Goal: Check status: Check status

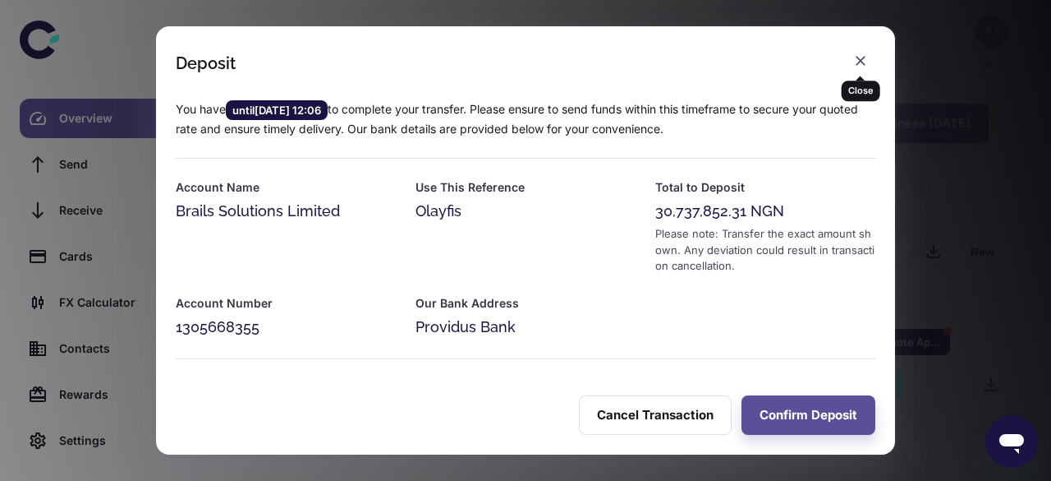
click at [858, 63] on icon "button" at bounding box center [861, 61] width 10 height 10
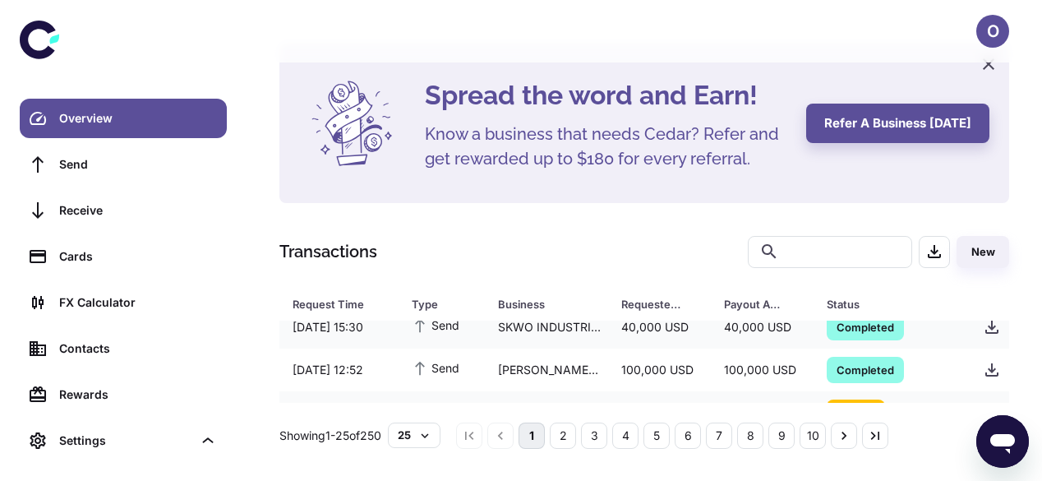
scroll to position [604, 0]
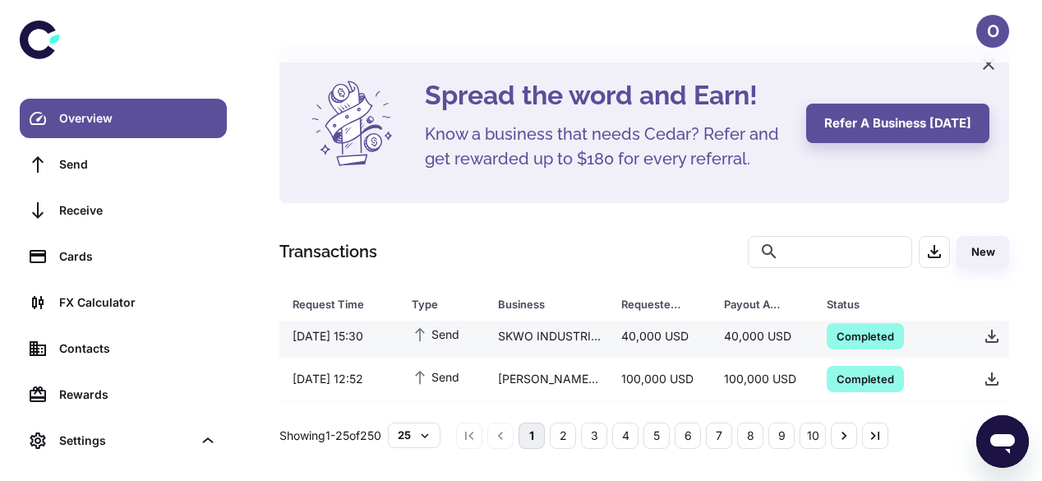
click at [680, 343] on div "40,000 USD" at bounding box center [659, 335] width 103 height 31
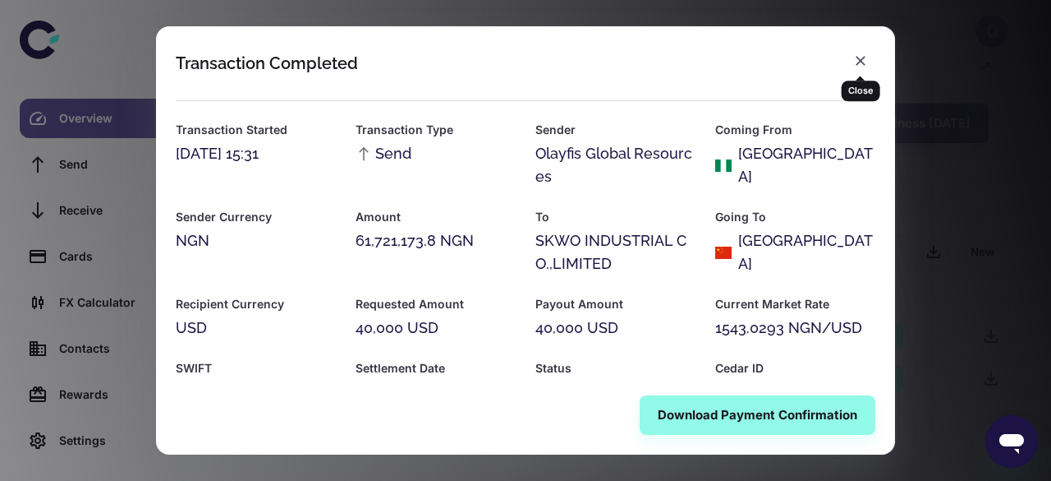
click at [862, 67] on icon "button" at bounding box center [861, 61] width 16 height 16
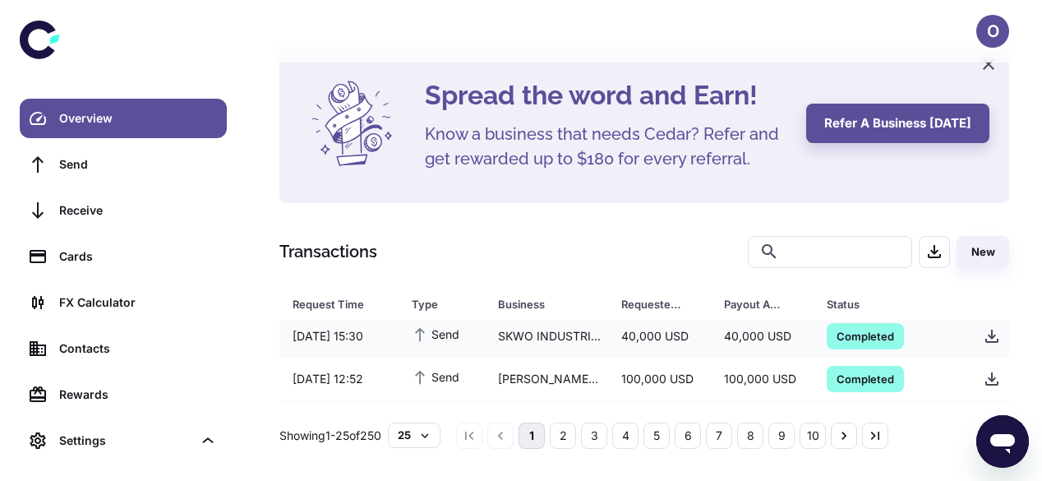
click at [1003, 364] on div "Spread the word and Earn! Know a business that needs Cedar? Refer and get rewar…" at bounding box center [644, 246] width 769 height 405
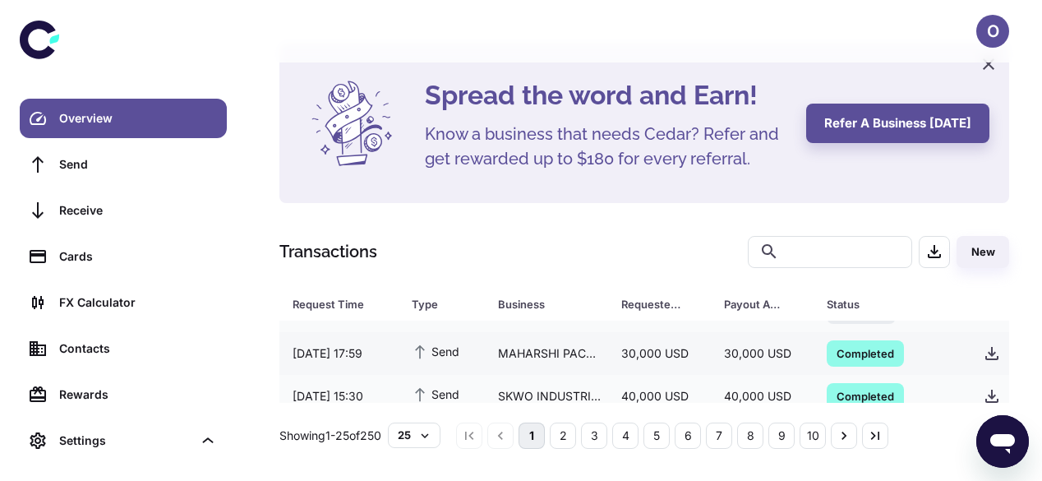
click at [821, 363] on div "Completed" at bounding box center [885, 353] width 144 height 39
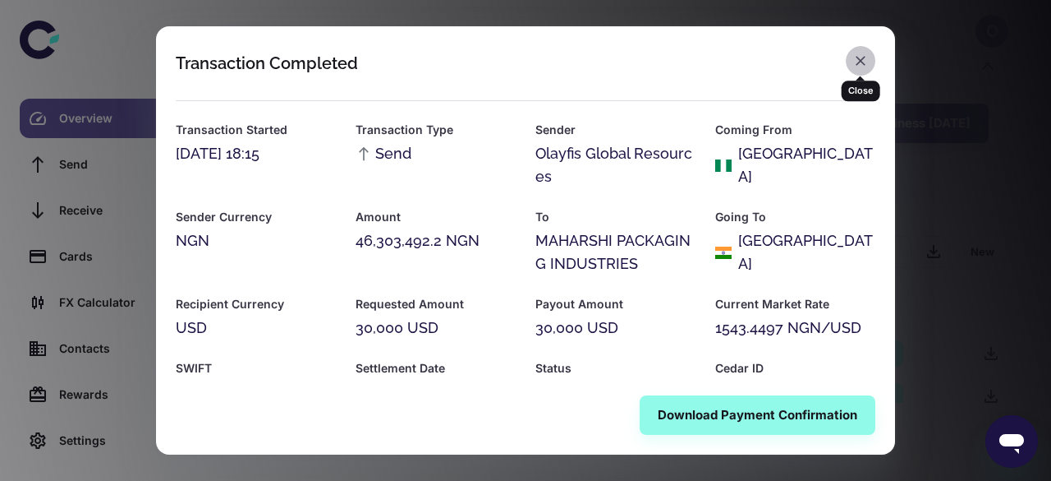
click at [856, 62] on icon "button" at bounding box center [861, 61] width 16 height 16
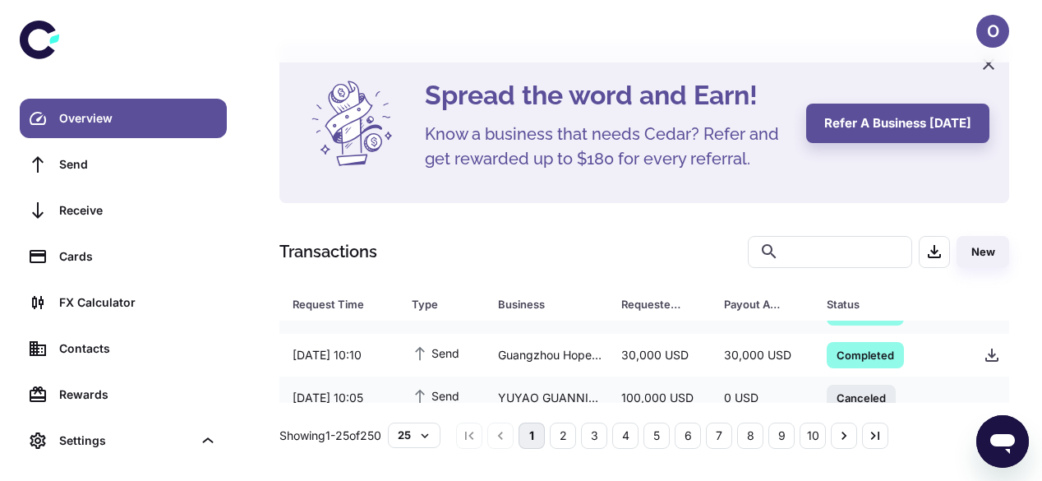
scroll to position [440, 0]
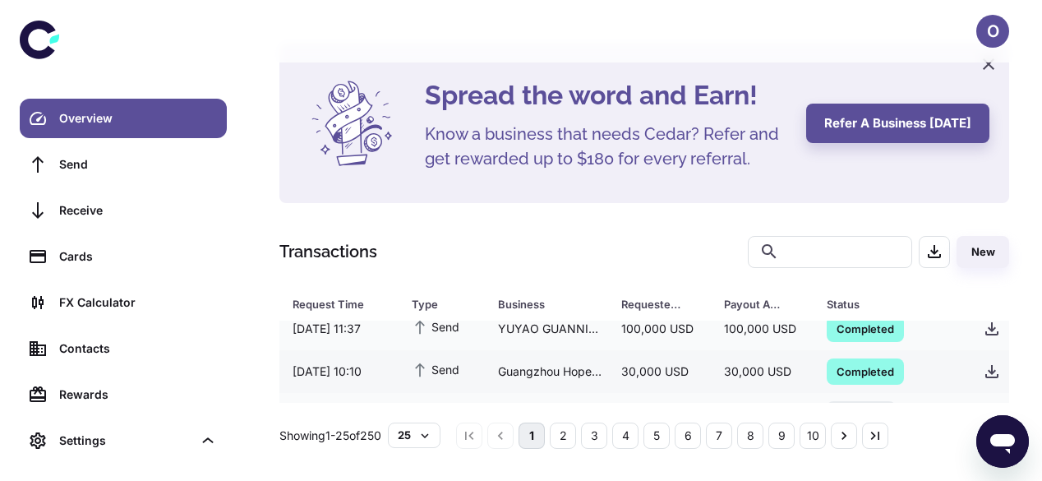
click at [686, 387] on td "30,000 USD" at bounding box center [659, 371] width 103 height 43
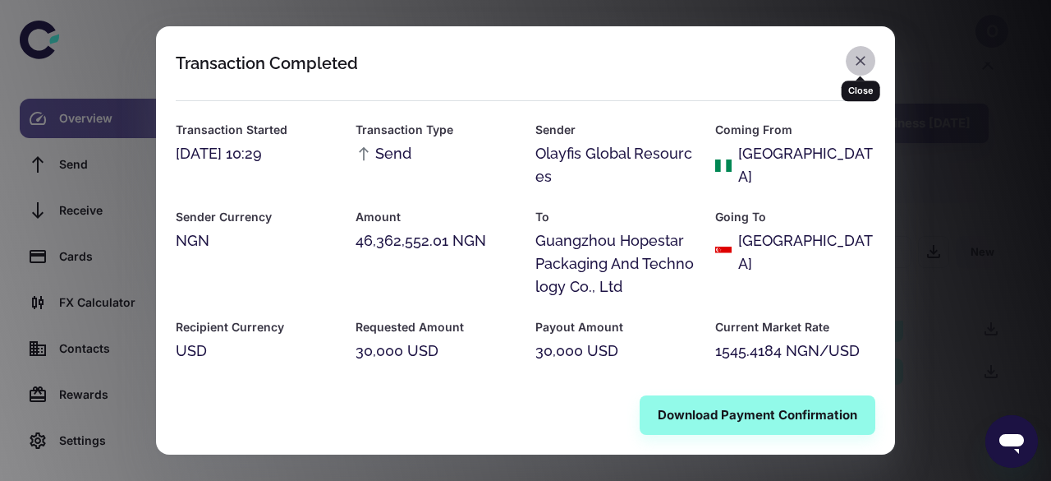
click at [864, 61] on icon "button" at bounding box center [861, 61] width 16 height 16
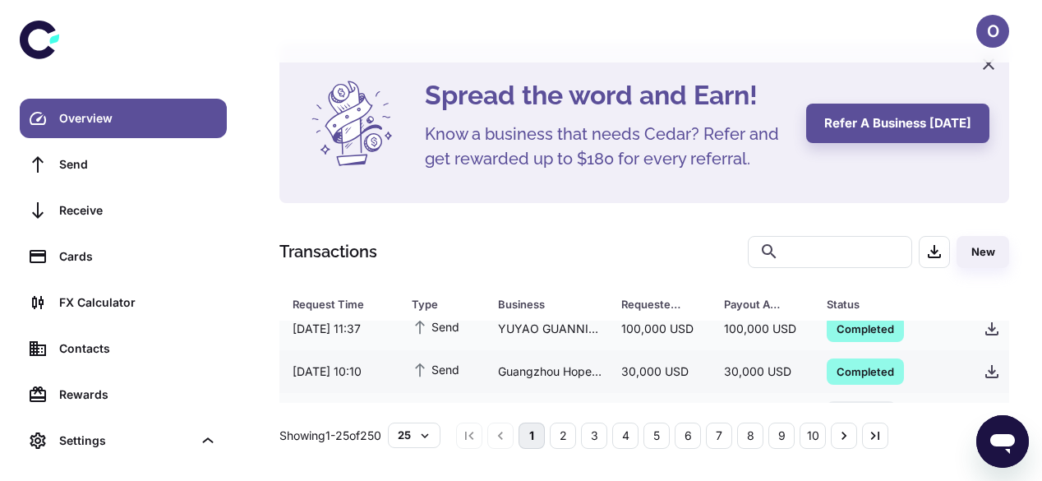
click at [675, 365] on div "30,000 USD" at bounding box center [659, 371] width 103 height 31
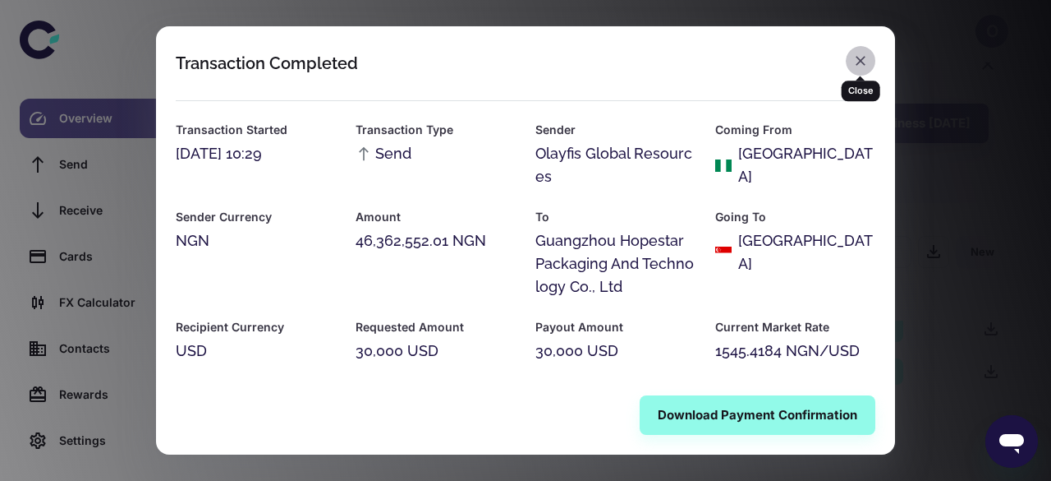
click at [856, 56] on icon "button" at bounding box center [861, 61] width 16 height 16
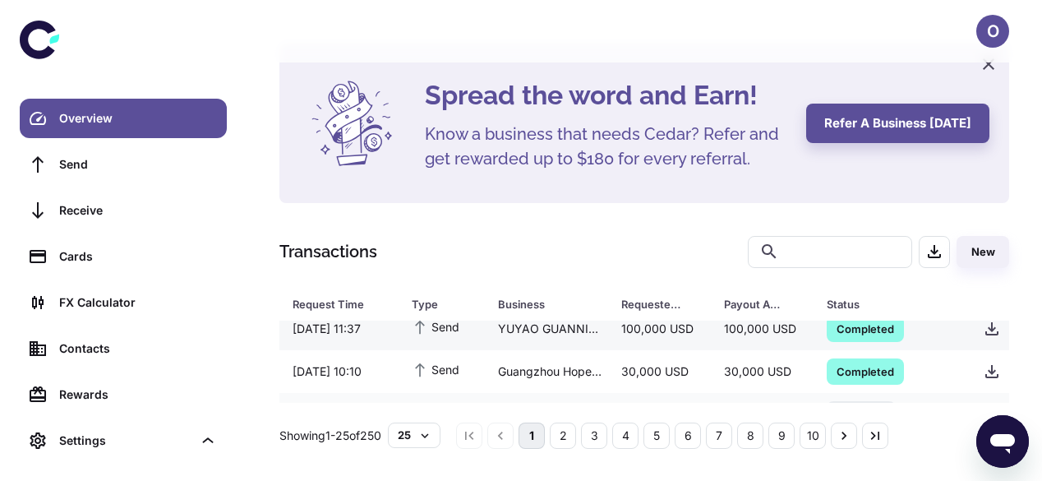
click at [708, 329] on div "100,000 USD" at bounding box center [659, 328] width 103 height 31
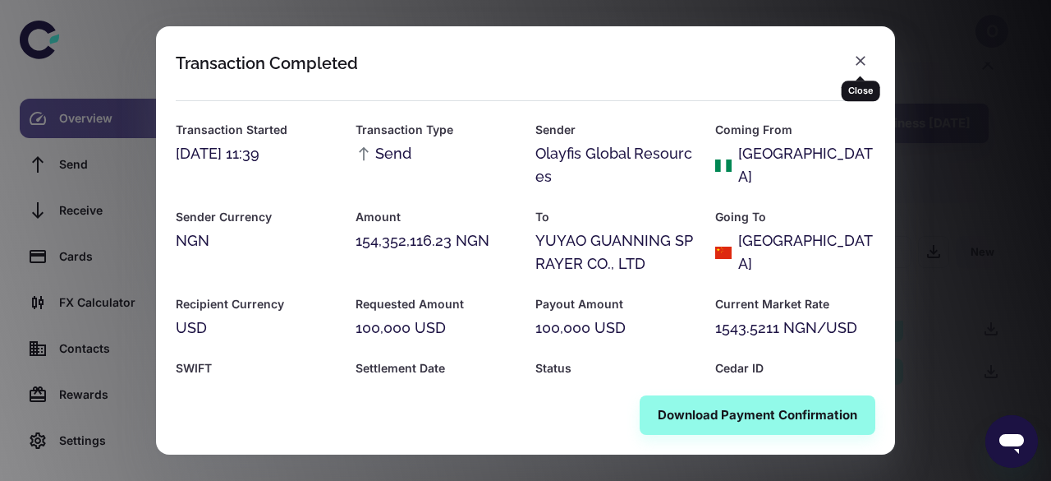
click at [862, 62] on icon "button" at bounding box center [861, 61] width 10 height 10
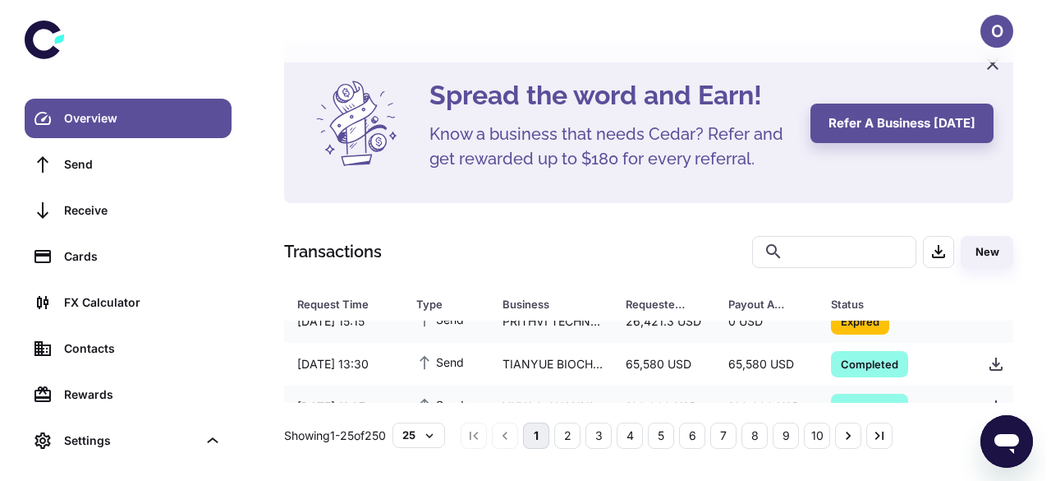
scroll to position [371, 0]
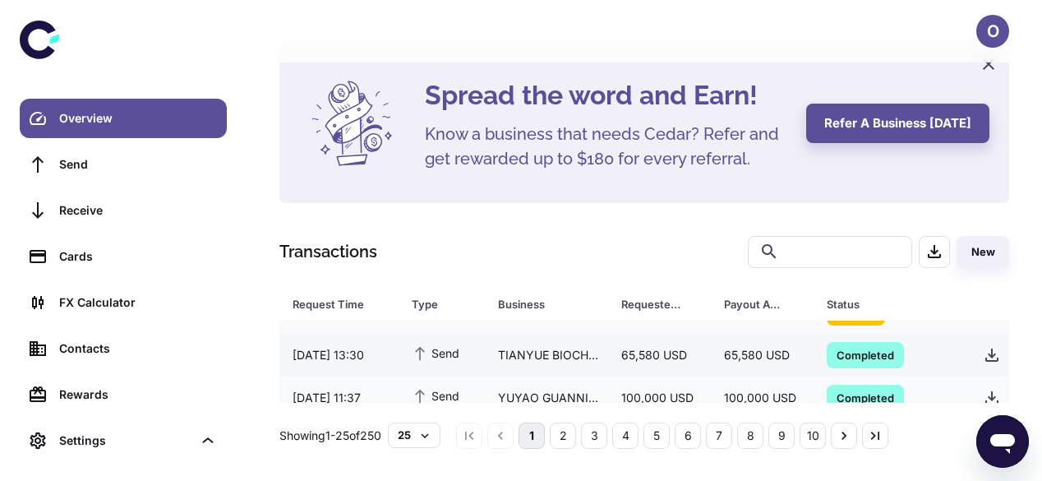
click at [648, 362] on div "65,580 USD" at bounding box center [659, 354] width 103 height 31
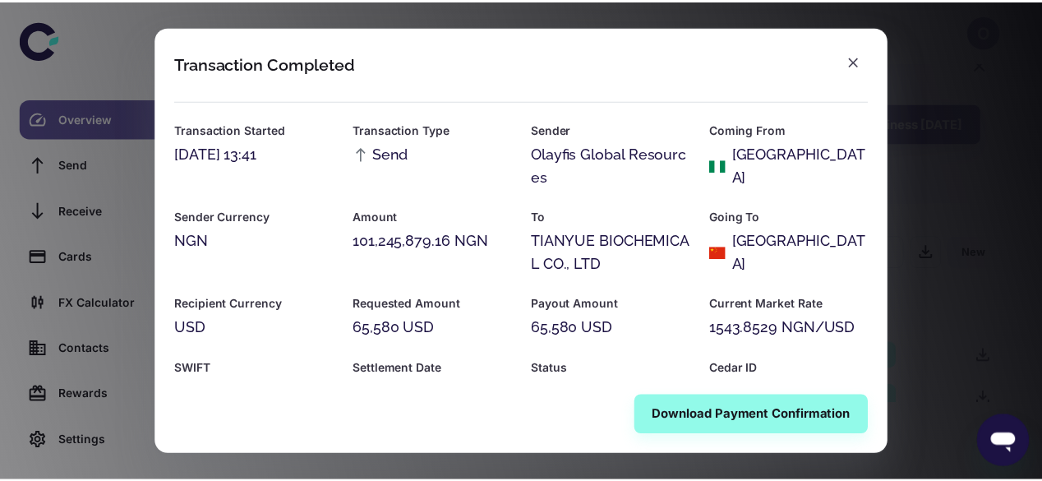
scroll to position [50, 0]
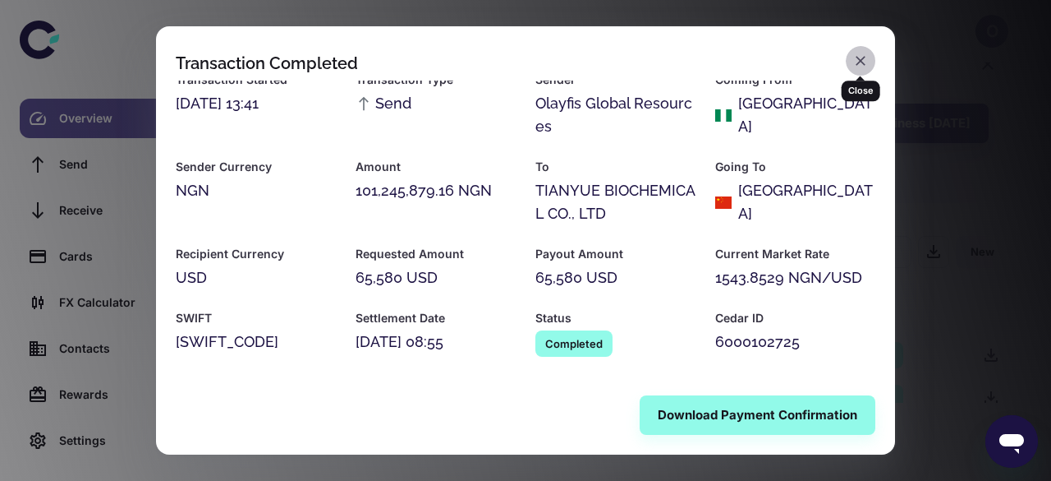
click at [858, 63] on icon "button" at bounding box center [861, 61] width 10 height 10
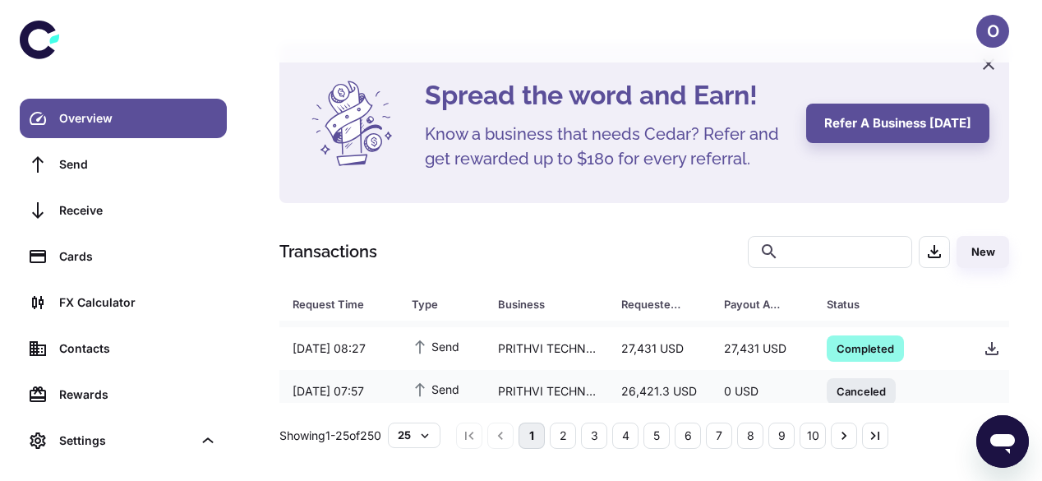
scroll to position [190, 0]
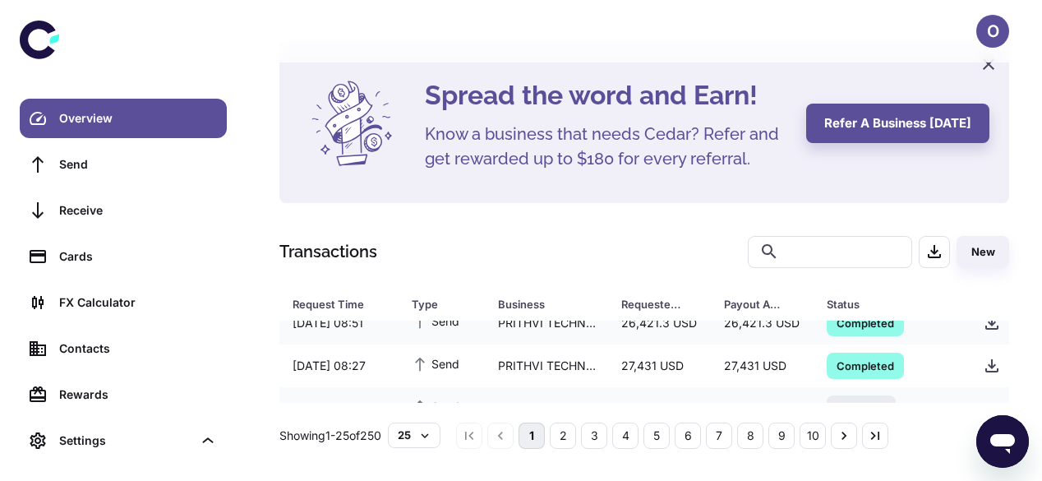
click at [566, 147] on h5 "Know a business that needs Cedar? Refer and get rewarded up to $180 for every r…" at bounding box center [605, 146] width 361 height 49
click at [489, 200] on div "Spread the word and Earn! Know a business that needs Cedar? Refer and get rewar…" at bounding box center [643, 123] width 729 height 159
click at [643, 328] on div "26,421.3 USD" at bounding box center [659, 322] width 103 height 31
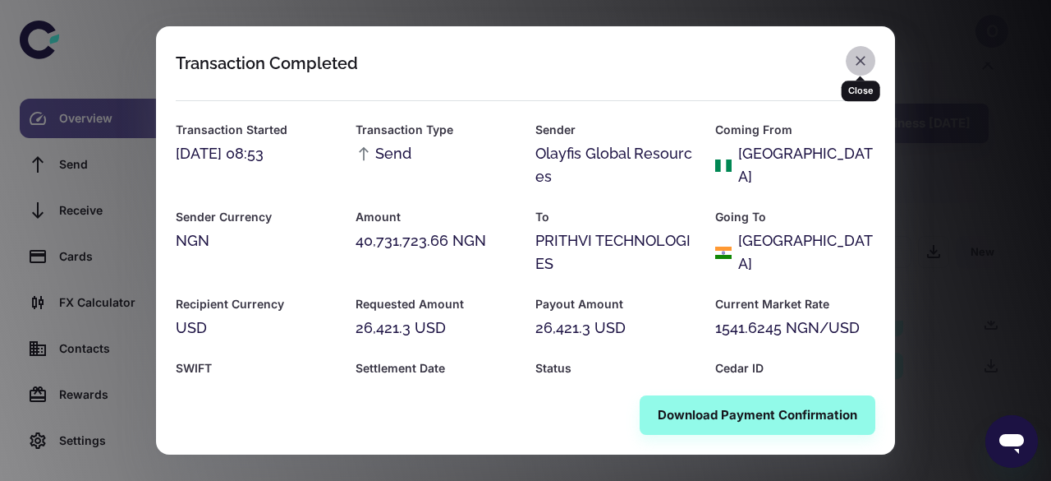
click at [858, 60] on icon "button" at bounding box center [861, 61] width 16 height 16
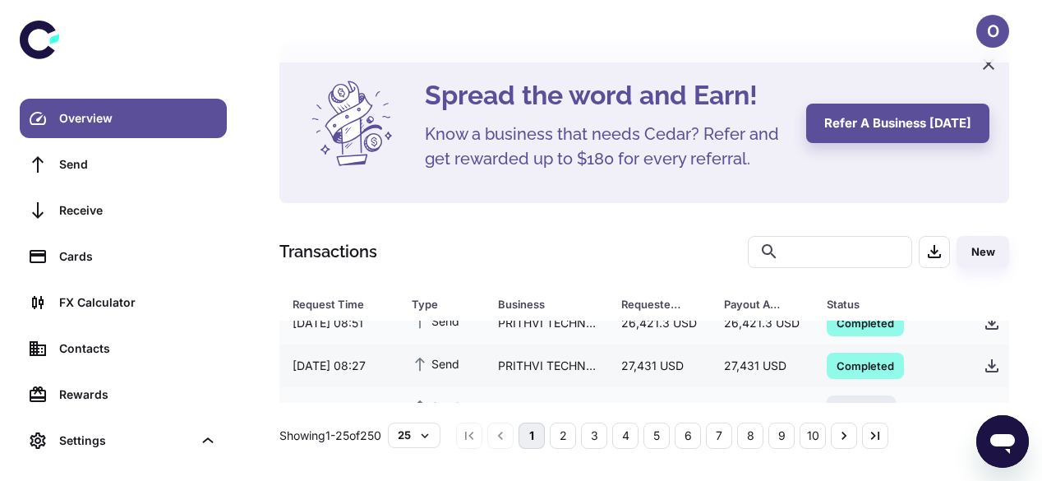
click at [601, 365] on div "PRITHVI TECHNOLOGIES" at bounding box center [546, 365] width 123 height 31
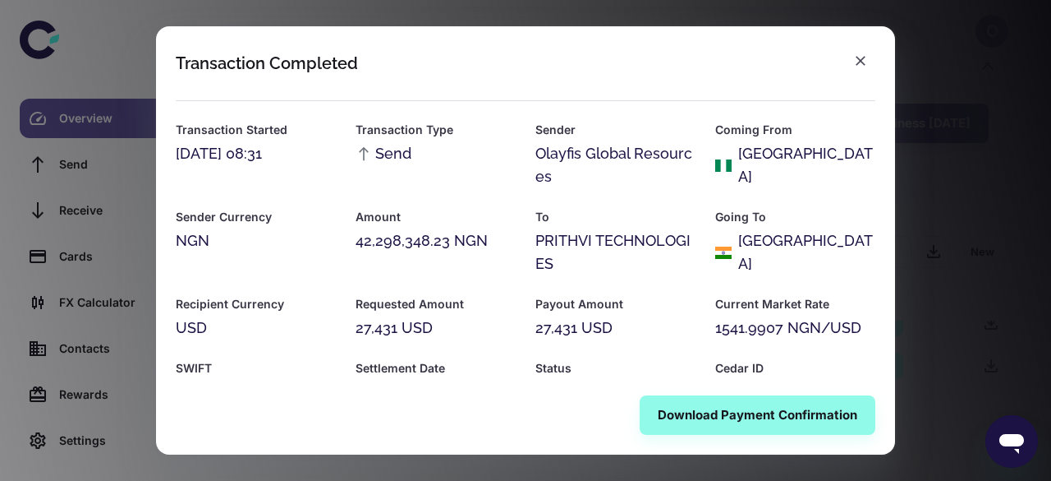
click at [500, 428] on div "Download Payment Confirmation" at bounding box center [525, 414] width 739 height 79
click at [859, 60] on icon "button" at bounding box center [861, 61] width 10 height 10
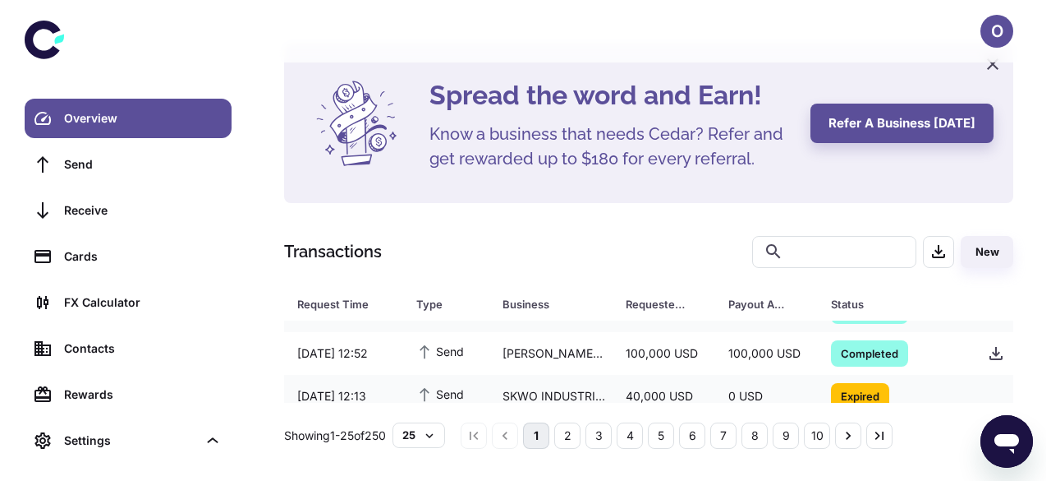
scroll to position [613, 0]
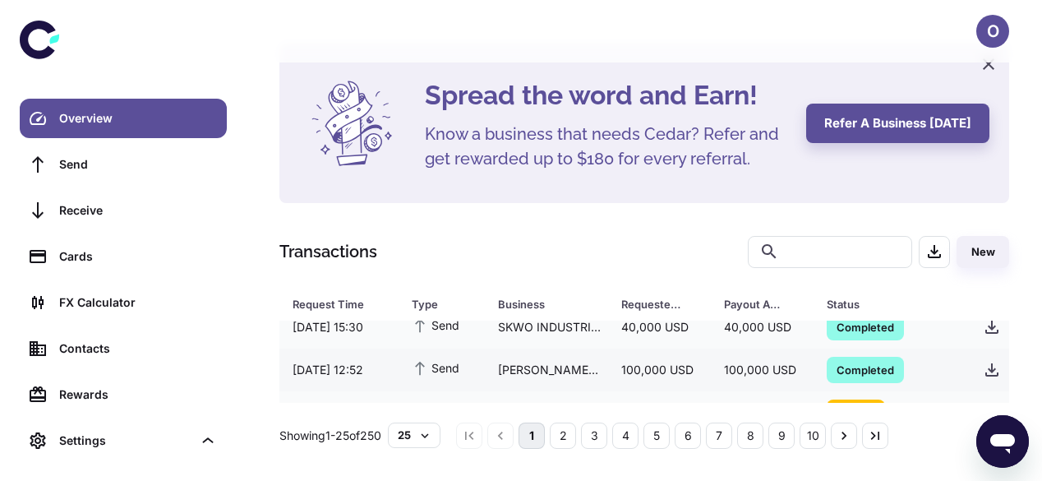
click at [698, 370] on div "100,000 USD" at bounding box center [659, 369] width 103 height 31
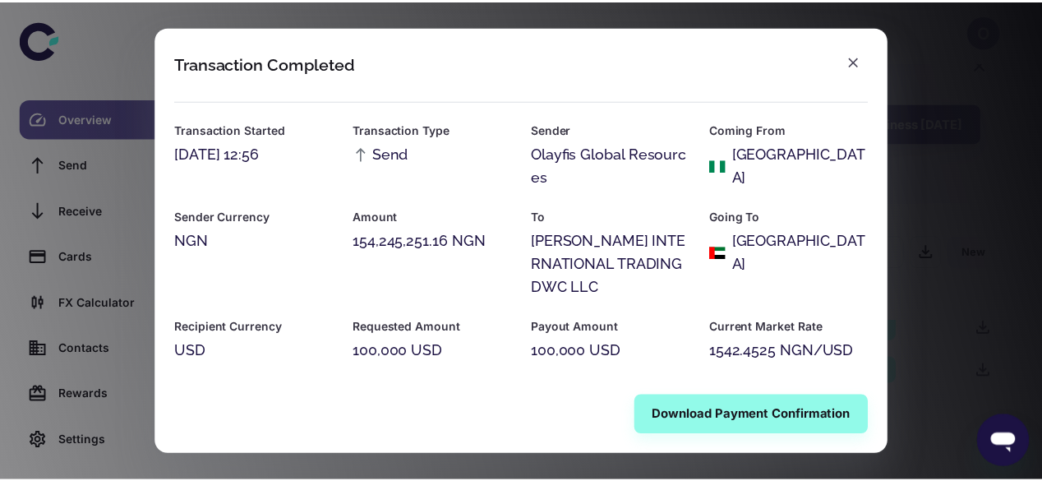
scroll to position [50, 0]
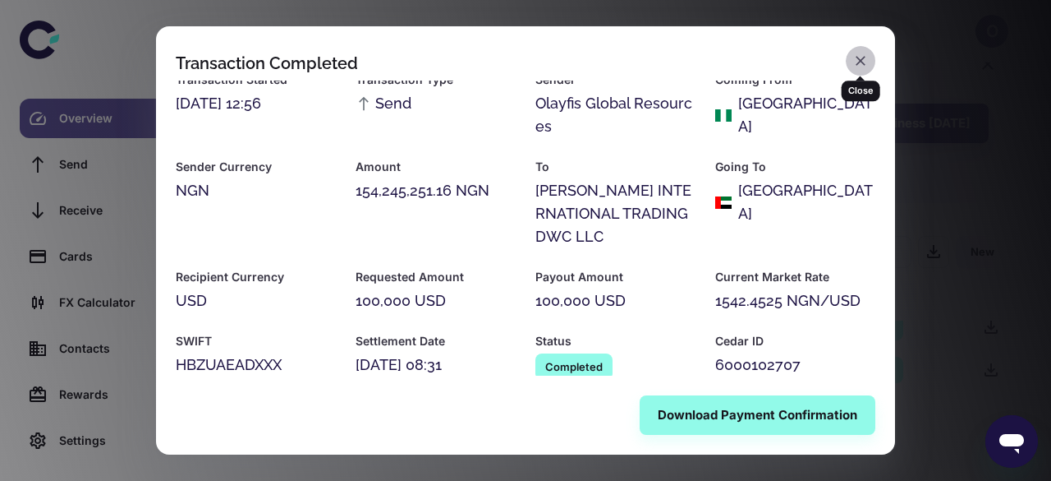
click at [861, 61] on icon "button" at bounding box center [861, 61] width 10 height 10
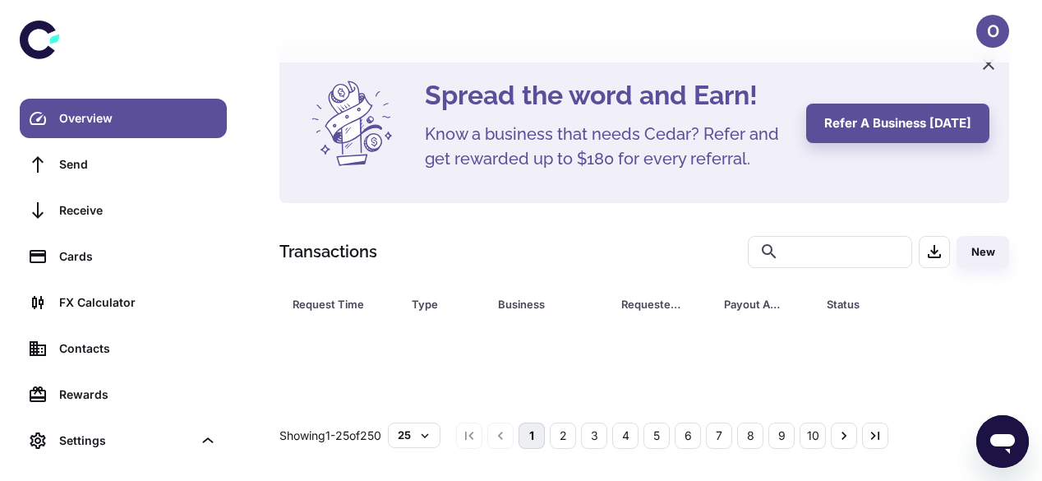
scroll to position [0, 0]
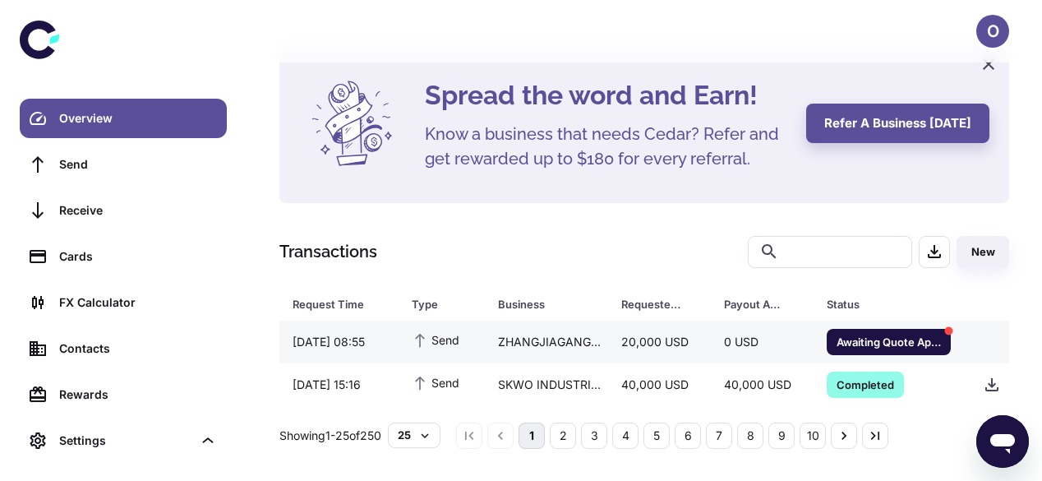
click at [650, 352] on div "20,000 USD" at bounding box center [659, 341] width 103 height 31
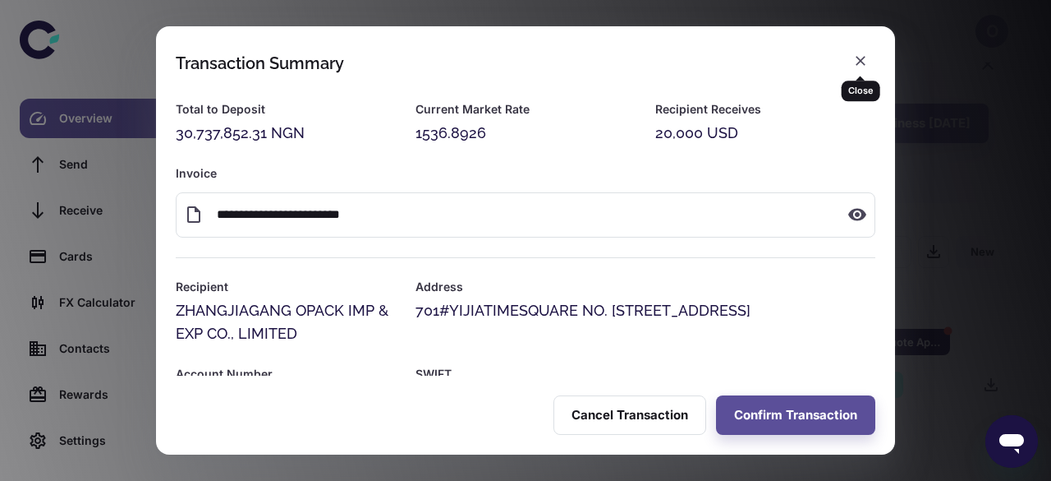
click at [856, 69] on div "Close" at bounding box center [861, 85] width 39 height 32
click at [862, 62] on icon "button" at bounding box center [861, 61] width 10 height 10
